Goal: Task Accomplishment & Management: Manage account settings

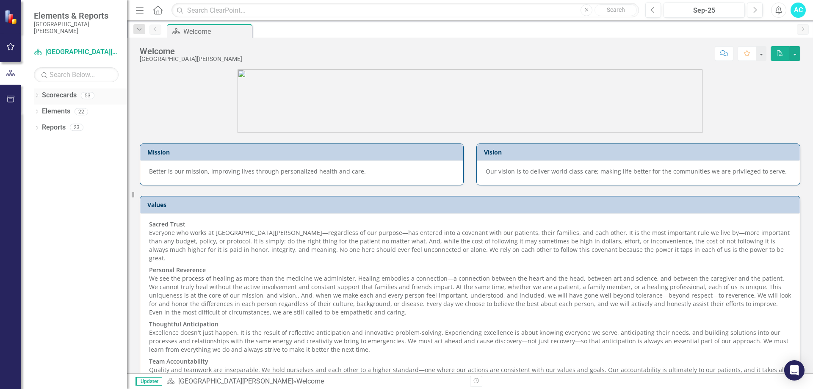
click at [44, 97] on link "Scorecards" at bounding box center [59, 96] width 35 height 10
click at [37, 94] on icon at bounding box center [37, 96] width 2 height 4
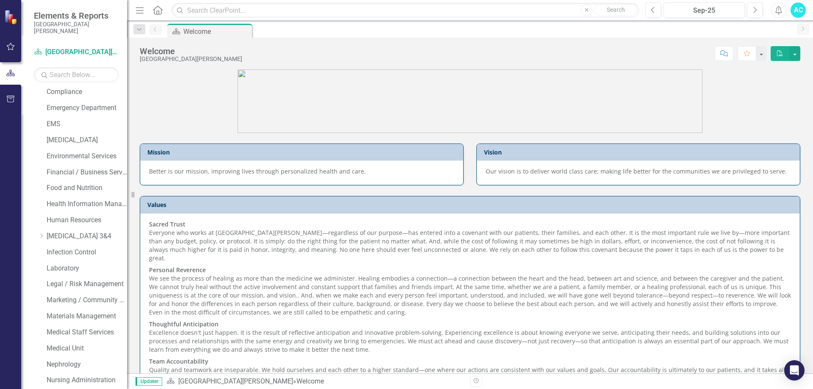
scroll to position [254, 0]
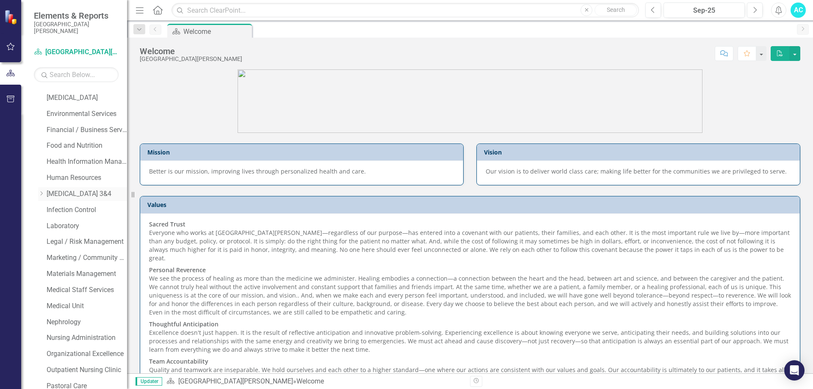
click at [55, 194] on link "[MEDICAL_DATA] 3&4" at bounding box center [87, 194] width 80 height 10
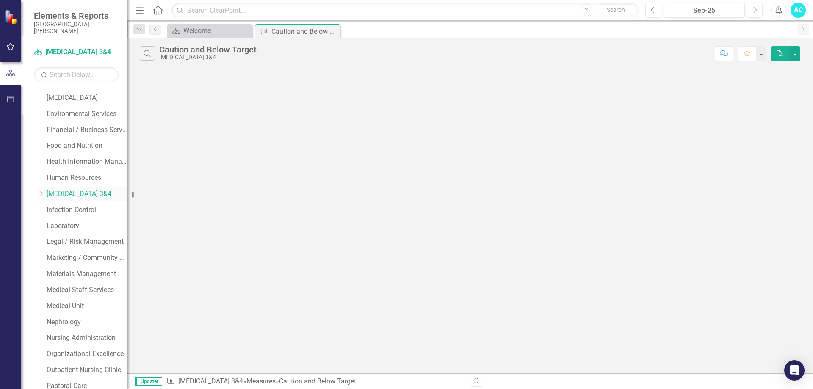
click at [43, 194] on icon "Dropdown" at bounding box center [41, 193] width 6 height 5
click at [70, 229] on link "[MEDICAL_DATA] 4" at bounding box center [91, 227] width 72 height 10
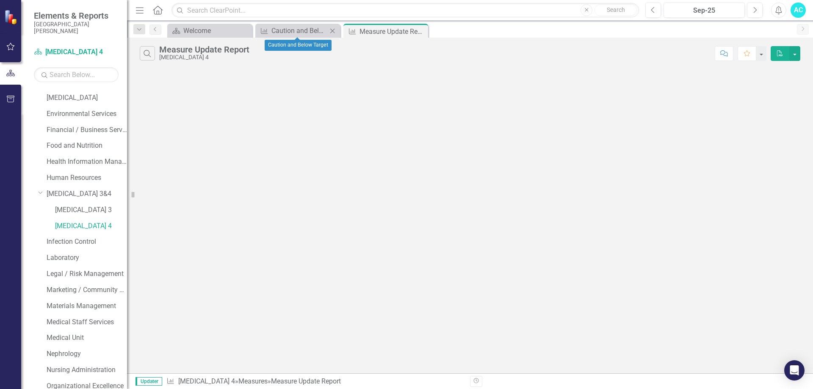
click at [330, 29] on icon "Close" at bounding box center [332, 31] width 8 height 7
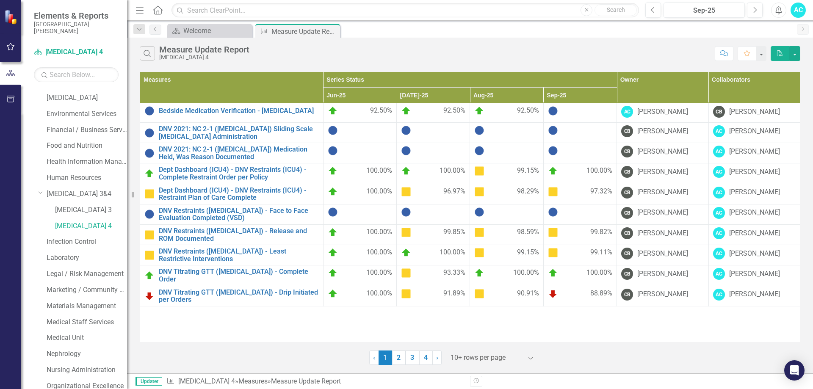
click at [519, 355] on div at bounding box center [487, 357] width 72 height 11
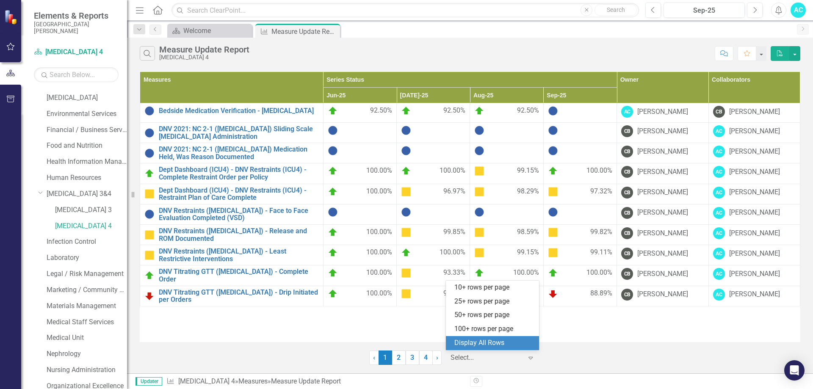
click at [505, 344] on div "Display All Rows" at bounding box center [495, 343] width 80 height 10
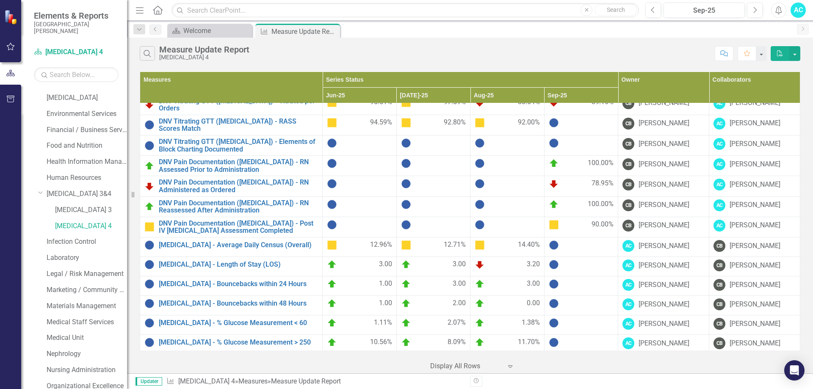
scroll to position [254, 0]
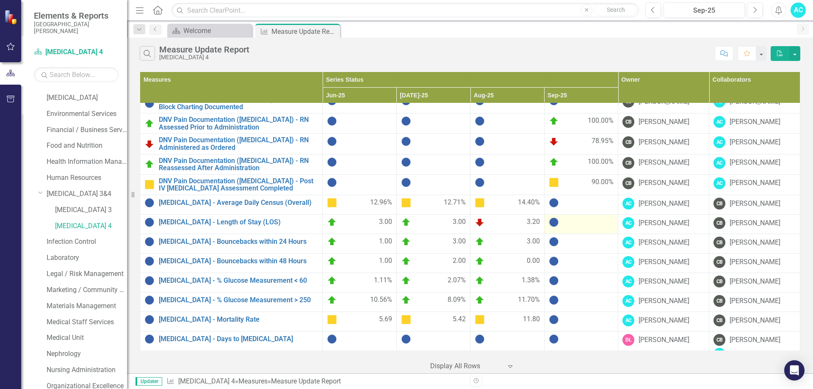
click at [550, 218] on img at bounding box center [554, 222] width 10 height 10
click at [551, 218] on img at bounding box center [554, 222] width 10 height 10
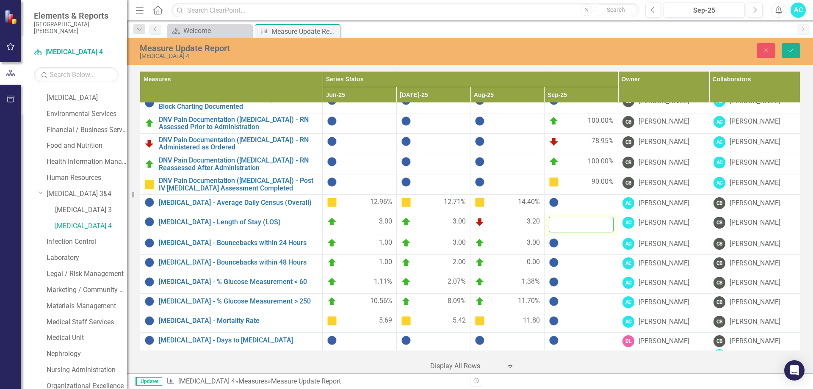
click at [575, 219] on input "number" at bounding box center [581, 225] width 65 height 16
click at [602, 218] on input "1" at bounding box center [581, 225] width 65 height 16
click at [602, 218] on input "2" at bounding box center [581, 225] width 65 height 16
type input "3"
click at [602, 218] on input "3" at bounding box center [581, 225] width 65 height 16
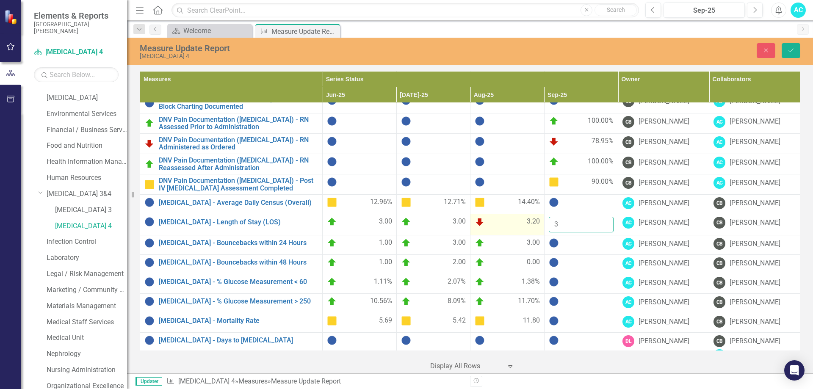
drag, startPoint x: 570, startPoint y: 222, endPoint x: 534, endPoint y: 224, distance: 36.5
click at [534, 224] on tr "[MEDICAL_DATA] - Length of Stay (LOS) Link Open Element 3.00 3.00 3.20 3 AC [PE…" at bounding box center [470, 224] width 660 height 21
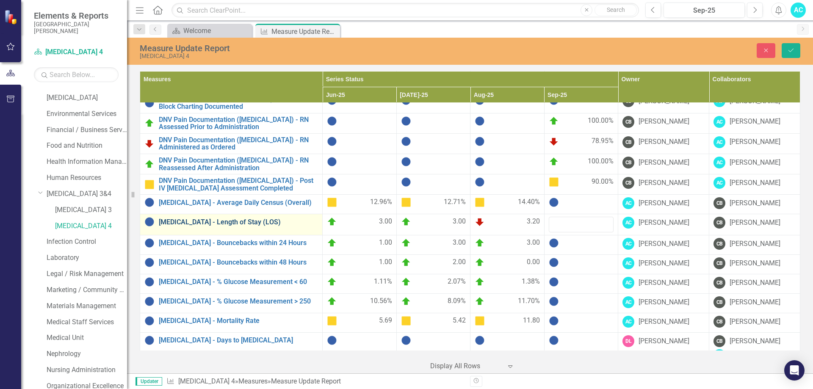
click at [228, 219] on link "[MEDICAL_DATA] - Length of Stay (LOS)" at bounding box center [238, 223] width 159 height 8
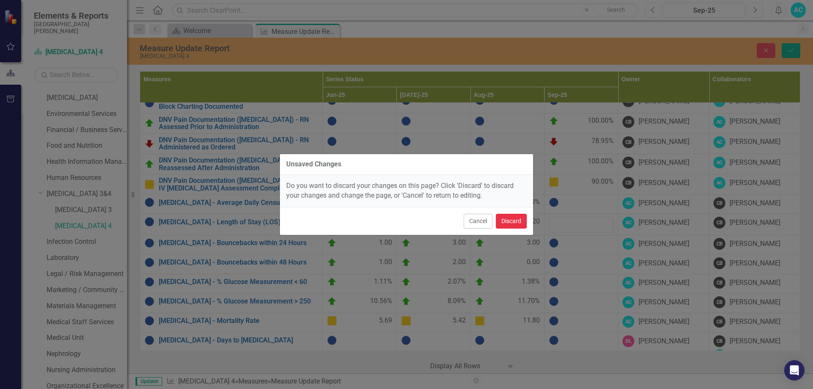
click at [513, 225] on button "Discard" at bounding box center [511, 221] width 31 height 15
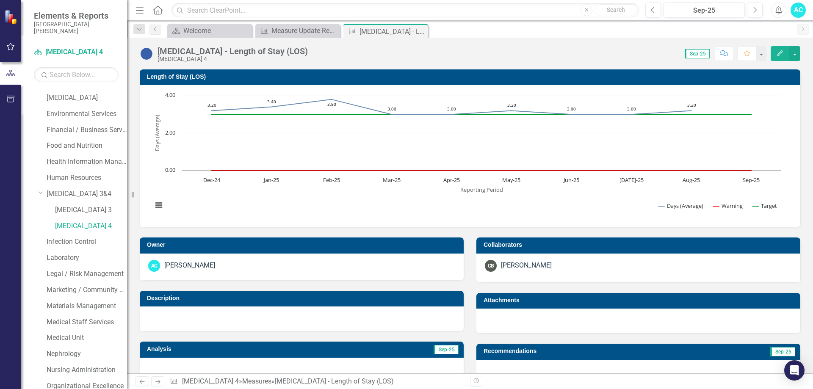
click at [783, 56] on button "Edit" at bounding box center [780, 53] width 19 height 15
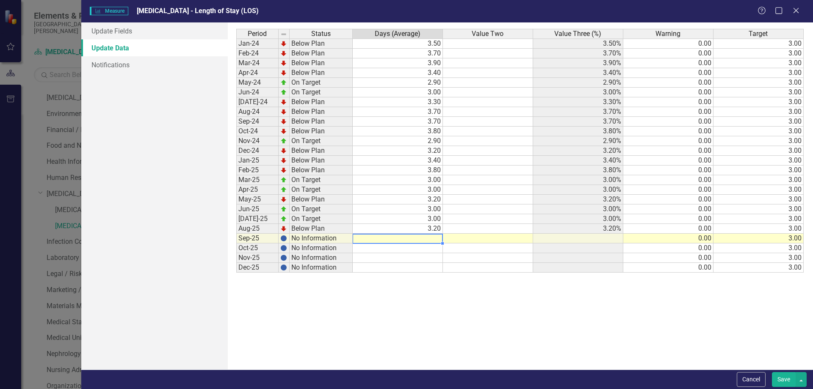
click at [434, 239] on td at bounding box center [398, 239] width 90 height 10
type textarea "3.5"
click at [787, 380] on button "Save" at bounding box center [784, 379] width 24 height 15
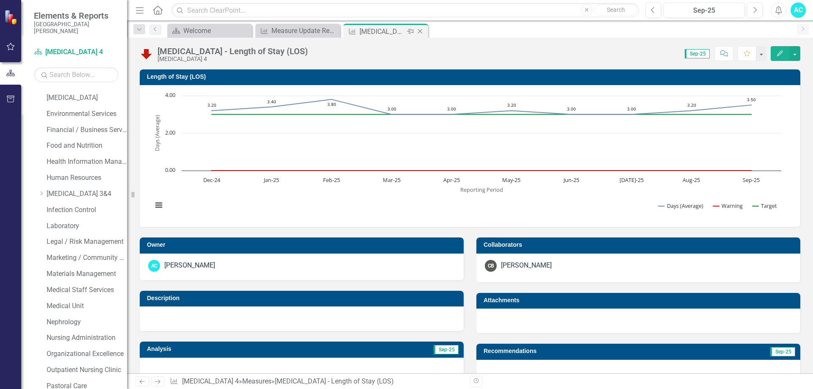
click at [423, 33] on icon "Close" at bounding box center [420, 31] width 8 height 7
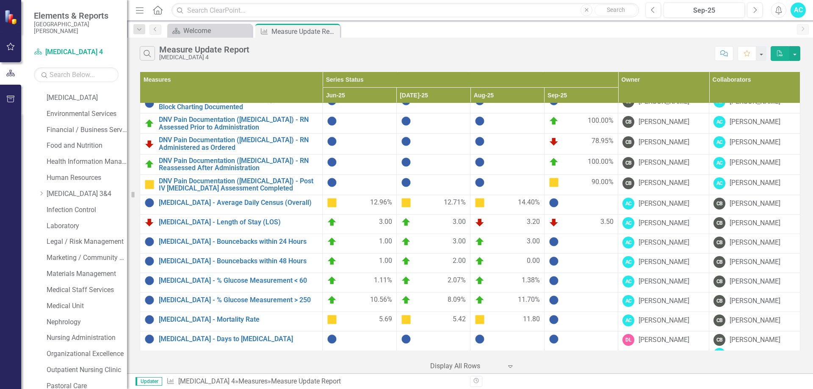
scroll to position [297, 0]
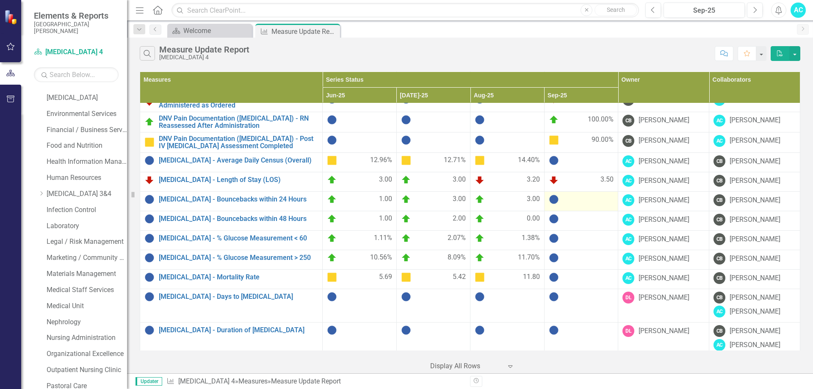
click at [563, 194] on div at bounding box center [581, 199] width 65 height 10
click at [549, 196] on img at bounding box center [554, 199] width 10 height 10
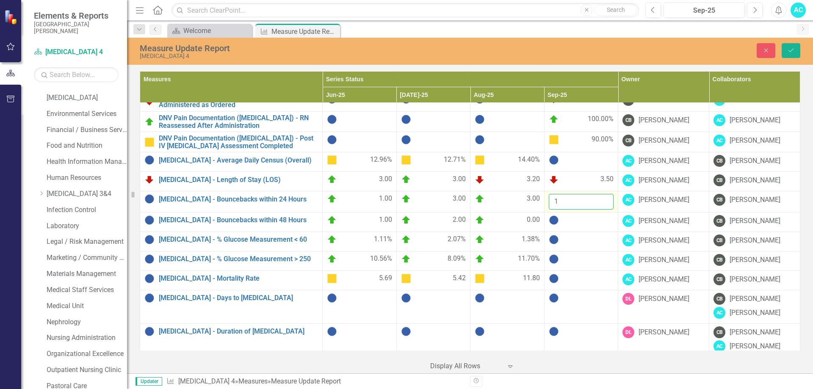
click at [599, 196] on input "1" at bounding box center [581, 202] width 65 height 16
click at [600, 196] on input "2" at bounding box center [581, 202] width 65 height 16
type input "3"
click at [600, 196] on input "3" at bounding box center [581, 202] width 65 height 16
click at [552, 217] on img at bounding box center [554, 220] width 10 height 10
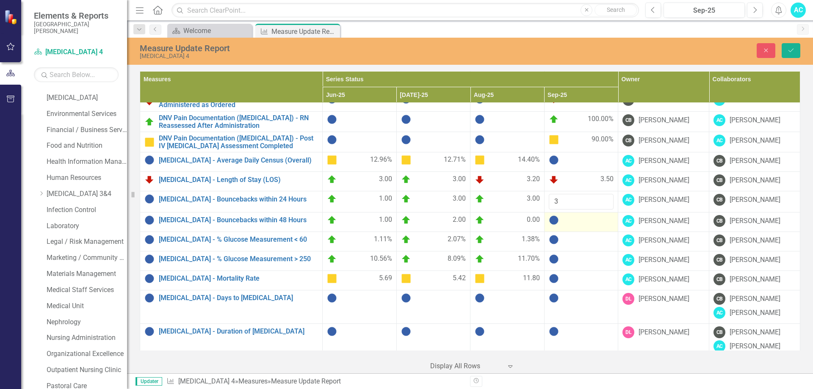
click at [552, 217] on img at bounding box center [554, 220] width 10 height 10
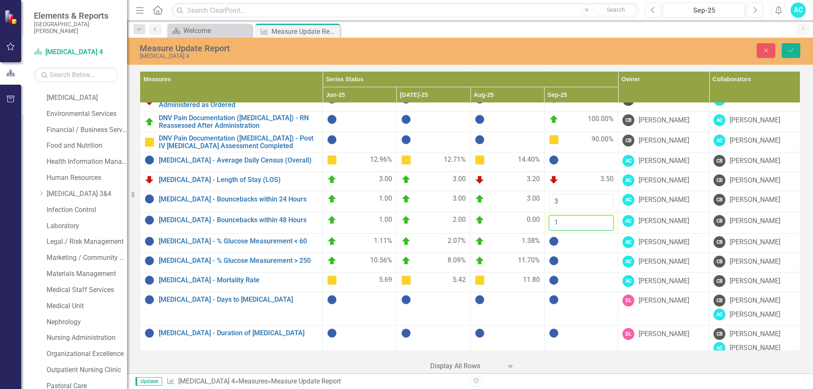
click at [602, 216] on input "1" at bounding box center [581, 223] width 65 height 16
type input "2"
click at [600, 216] on input "2" at bounding box center [581, 223] width 65 height 16
click at [578, 333] on div at bounding box center [581, 333] width 65 height 10
drag, startPoint x: 792, startPoint y: 48, endPoint x: 749, endPoint y: 104, distance: 70.1
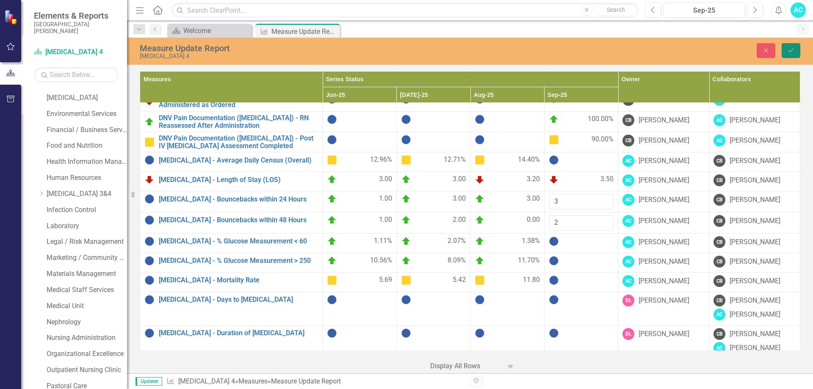
click at [792, 48] on icon "Save" at bounding box center [791, 50] width 8 height 6
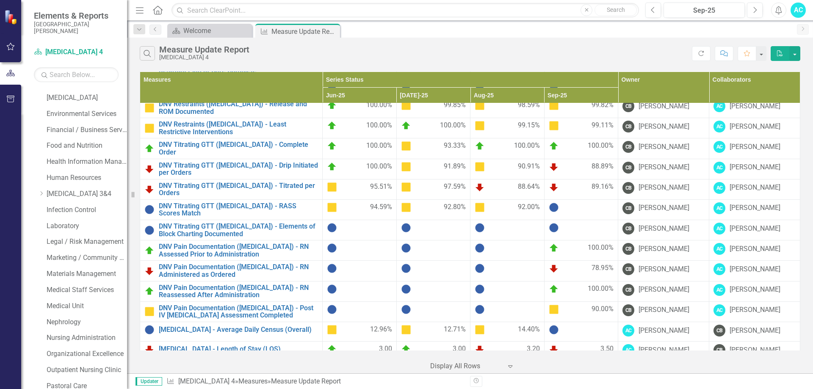
scroll to position [169, 0]
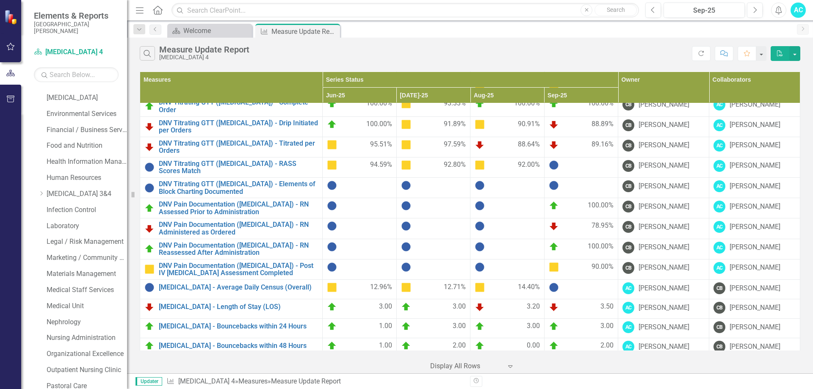
click at [550, 285] on img at bounding box center [554, 288] width 10 height 10
click at [254, 284] on link "[MEDICAL_DATA] - Average Daily Census (Overall)" at bounding box center [238, 288] width 159 height 8
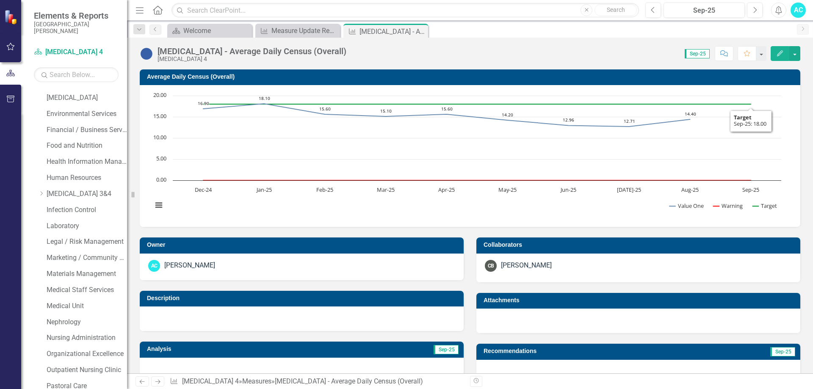
click at [781, 54] on icon "Edit" at bounding box center [780, 53] width 8 height 6
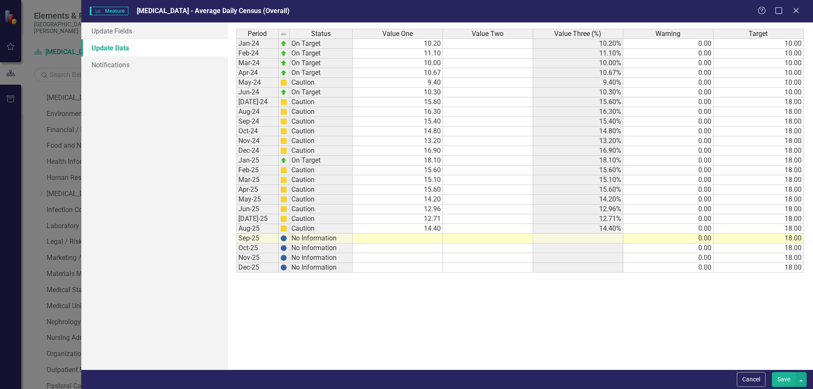
click at [432, 239] on td at bounding box center [398, 239] width 90 height 10
type textarea "14.4"
click at [787, 381] on button "Save" at bounding box center [784, 379] width 24 height 15
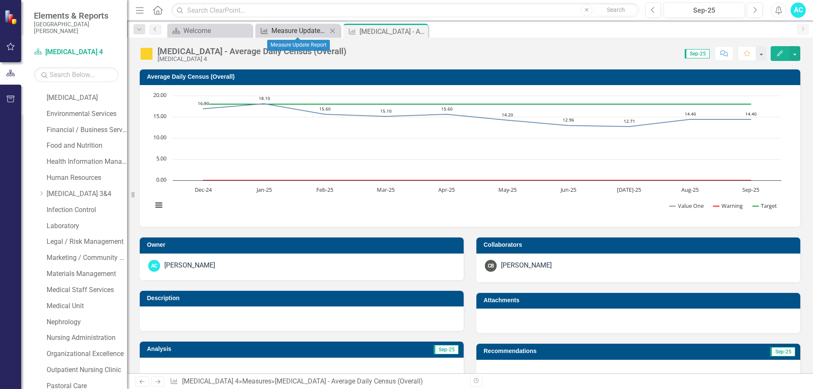
click at [310, 32] on div "Measure Update Report" at bounding box center [300, 30] width 56 height 11
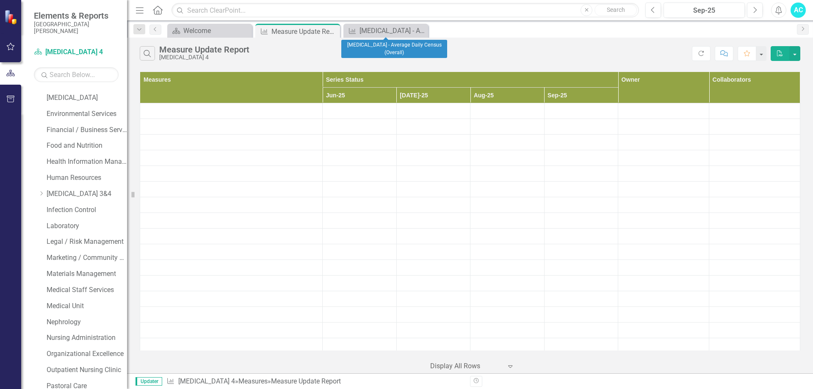
click at [0, 0] on icon "Close" at bounding box center [0, 0] width 0 height 0
